Goal: Check status

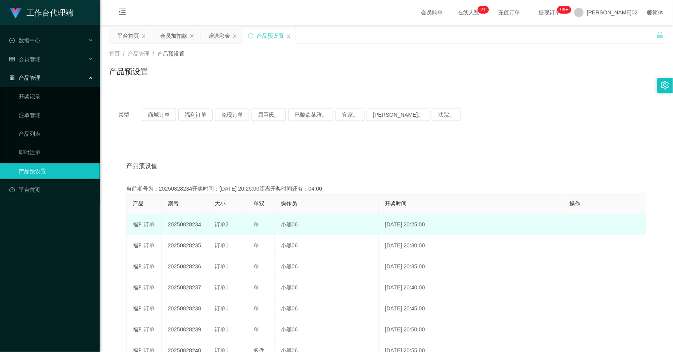
click at [192, 223] on td "20250828234" at bounding box center [185, 225] width 47 height 21
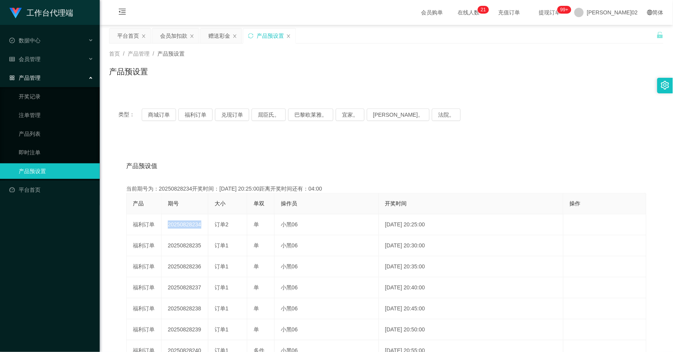
copy td "20250828234"
click at [201, 119] on button "福利订单" at bounding box center [195, 115] width 34 height 12
click at [174, 41] on div "会员加扣款" at bounding box center [173, 35] width 27 height 15
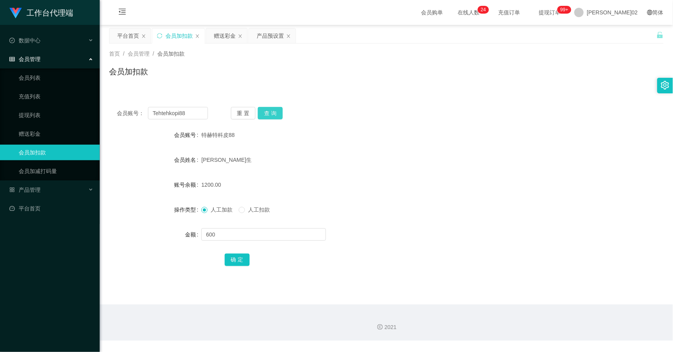
click at [265, 114] on button "查 询" at bounding box center [270, 113] width 25 height 12
click at [265, 114] on div "重 置 查 询" at bounding box center [276, 113] width 91 height 12
